Goal: Information Seeking & Learning: Learn about a topic

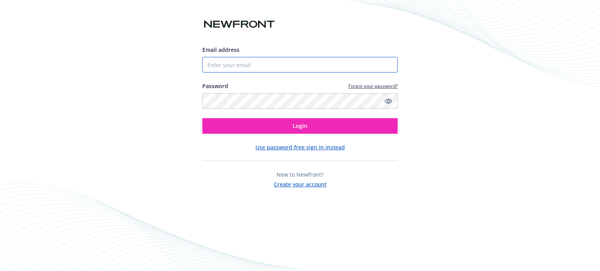
click at [281, 66] on input "Email address" at bounding box center [299, 65] width 195 height 16
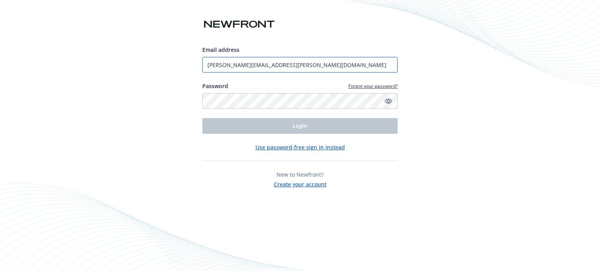
type input "[PERSON_NAME][EMAIL_ADDRESS][PERSON_NAME][DOMAIN_NAME]"
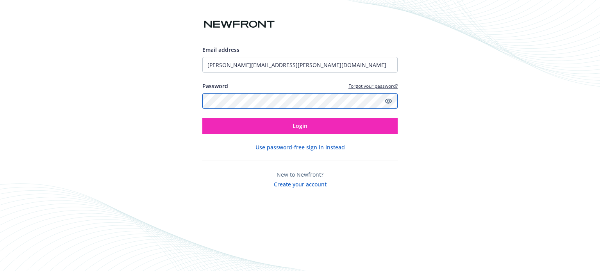
click at [202, 118] on button "Login" at bounding box center [299, 126] width 195 height 16
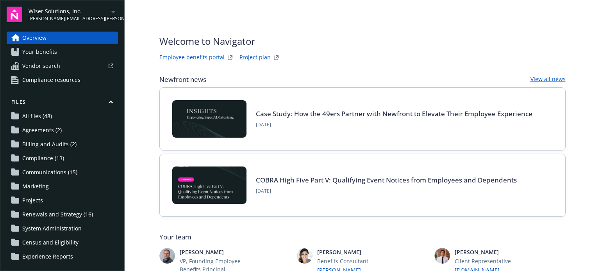
click at [61, 18] on span "[PERSON_NAME][EMAIL_ADDRESS][PERSON_NAME][DOMAIN_NAME]" at bounding box center [69, 18] width 80 height 7
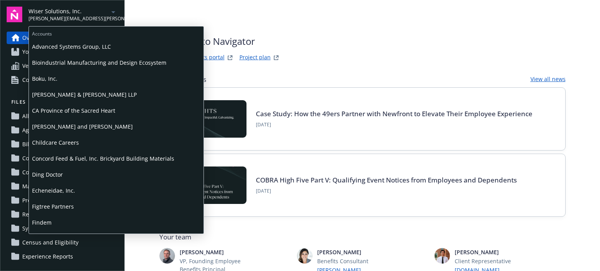
click at [64, 64] on span "Bioindustrial Manufacturing and Design Ecosystem" at bounding box center [116, 63] width 168 height 16
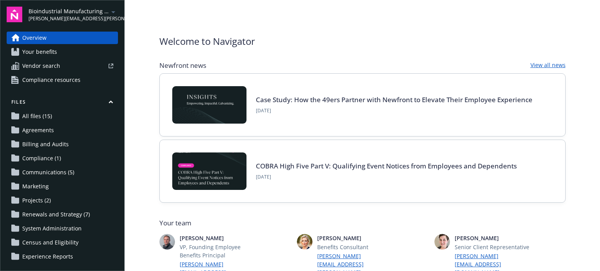
click at [48, 52] on span "Your benefits" at bounding box center [39, 52] width 35 height 12
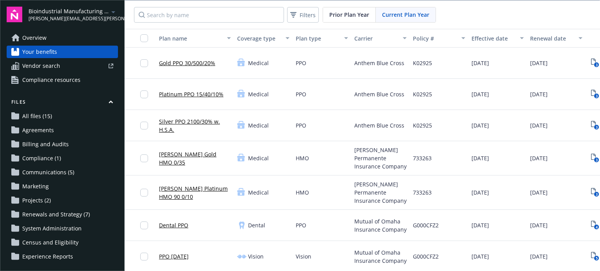
click at [402, 16] on span "Current Plan Year" at bounding box center [405, 15] width 47 height 8
click at [355, 17] on span "Prior Plan Year" at bounding box center [349, 15] width 40 height 8
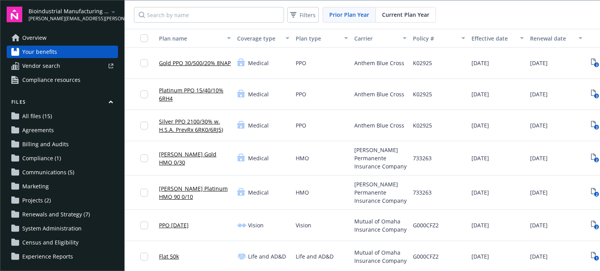
click at [393, 13] on span "Current Plan Year" at bounding box center [405, 15] width 47 height 8
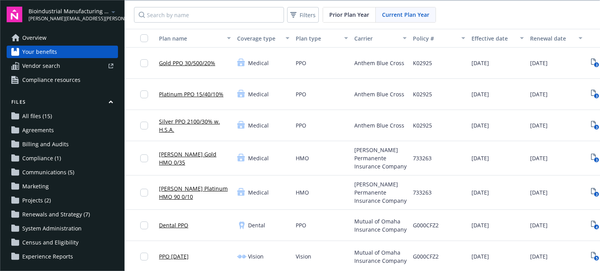
click at [51, 215] on span "Renewals and Strategy (7)" at bounding box center [56, 215] width 68 height 12
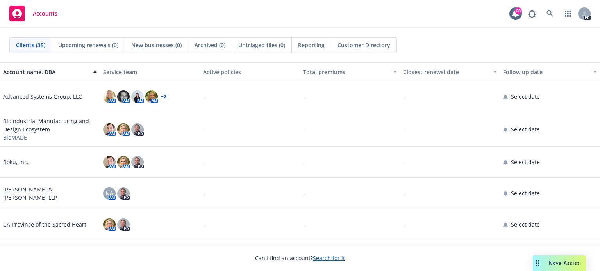
click at [568, 259] on div "Nova Assist" at bounding box center [559, 264] width 53 height 16
